Goal: Go to known website

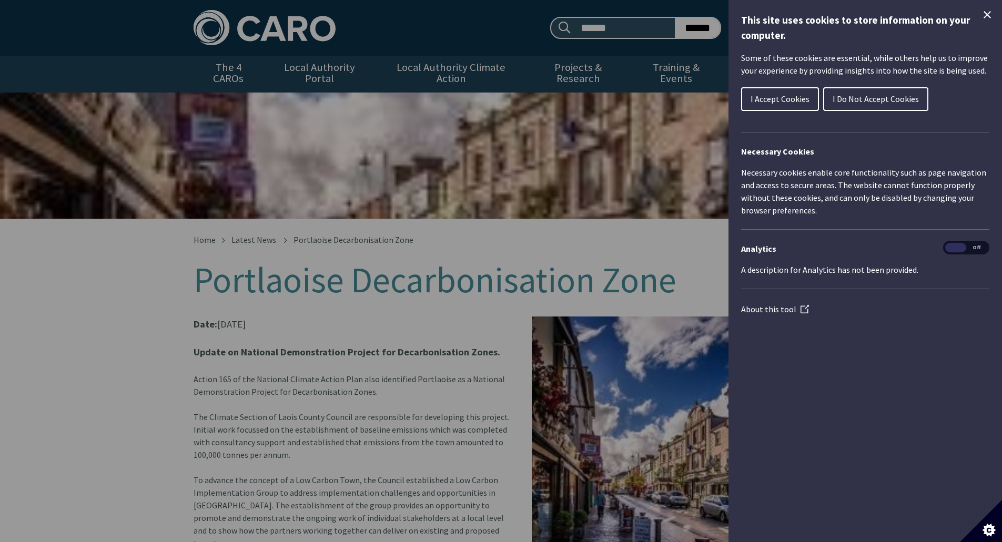
click at [981, 23] on h1 "This site uses cookies to store information on your computer." at bounding box center [865, 28] width 248 height 30
click at [988, 14] on icon "Close Cookie Control" at bounding box center [986, 14] width 7 height 7
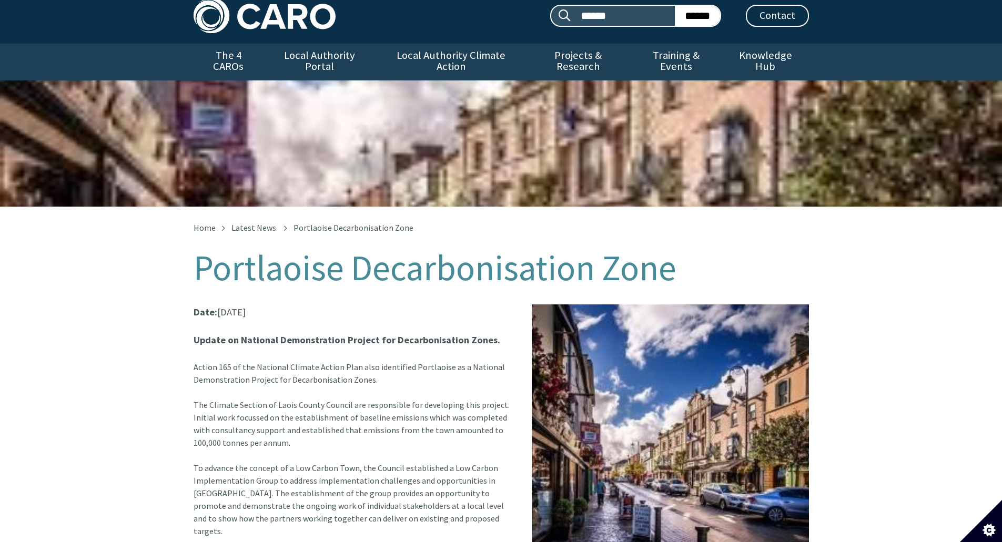
scroll to position [10, 0]
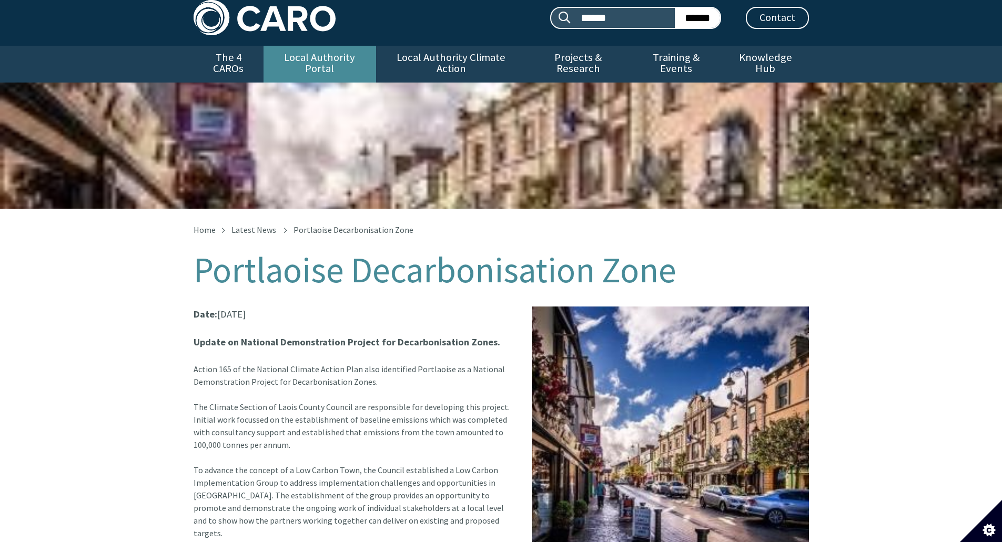
click at [330, 56] on link "Local Authority Portal" at bounding box center [319, 64] width 113 height 37
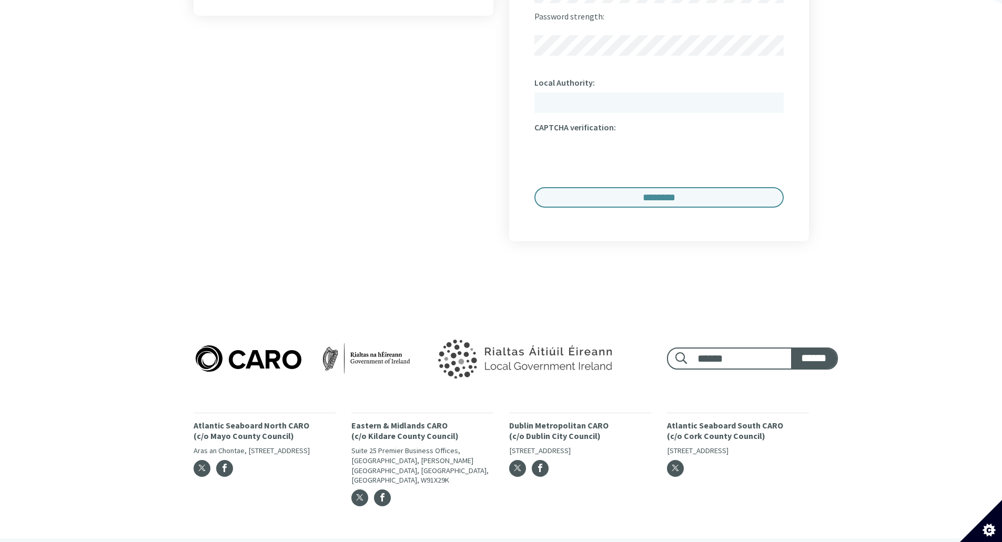
scroll to position [813, 0]
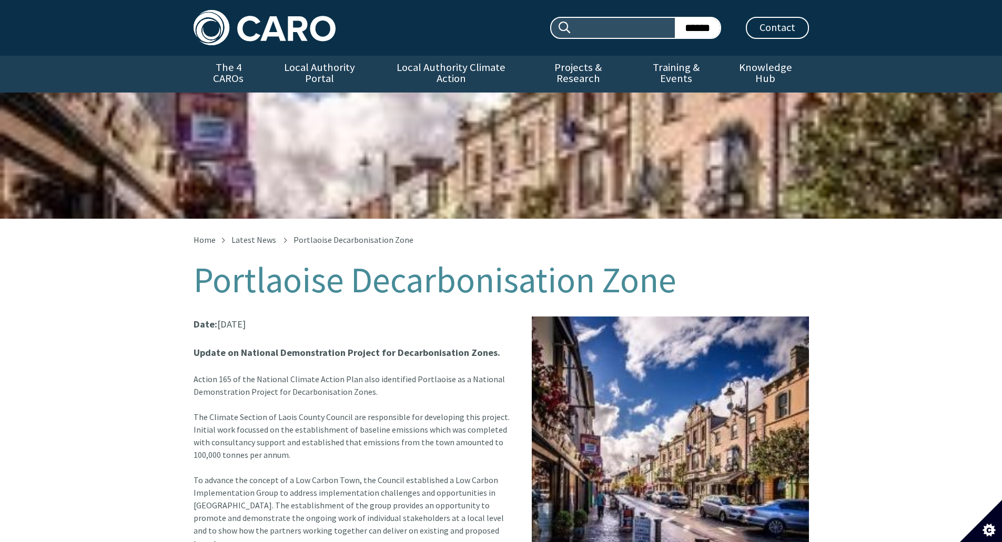
scroll to position [10, 0]
